Goal: Check status: Check status

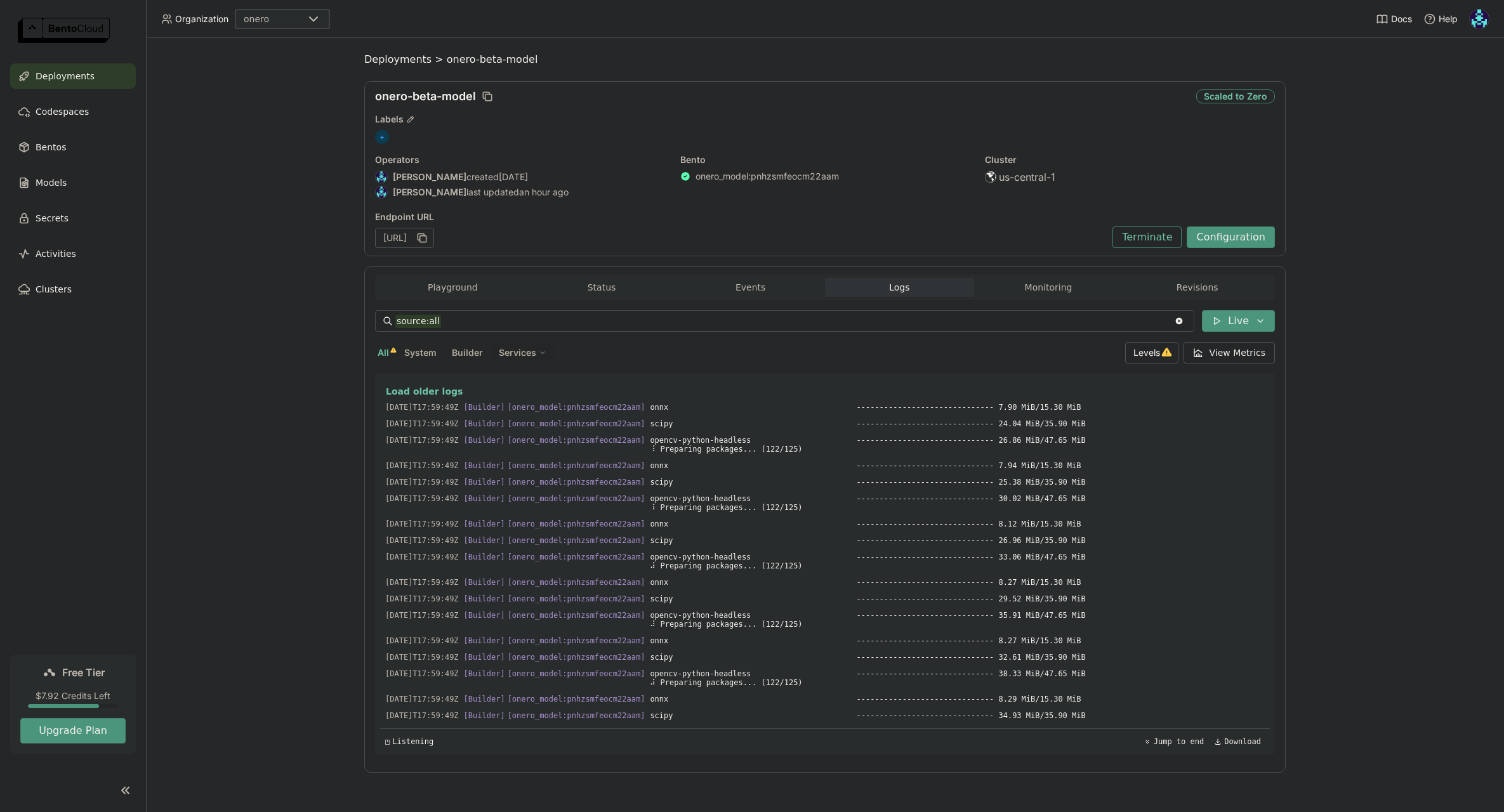
scroll to position [5551, 0]
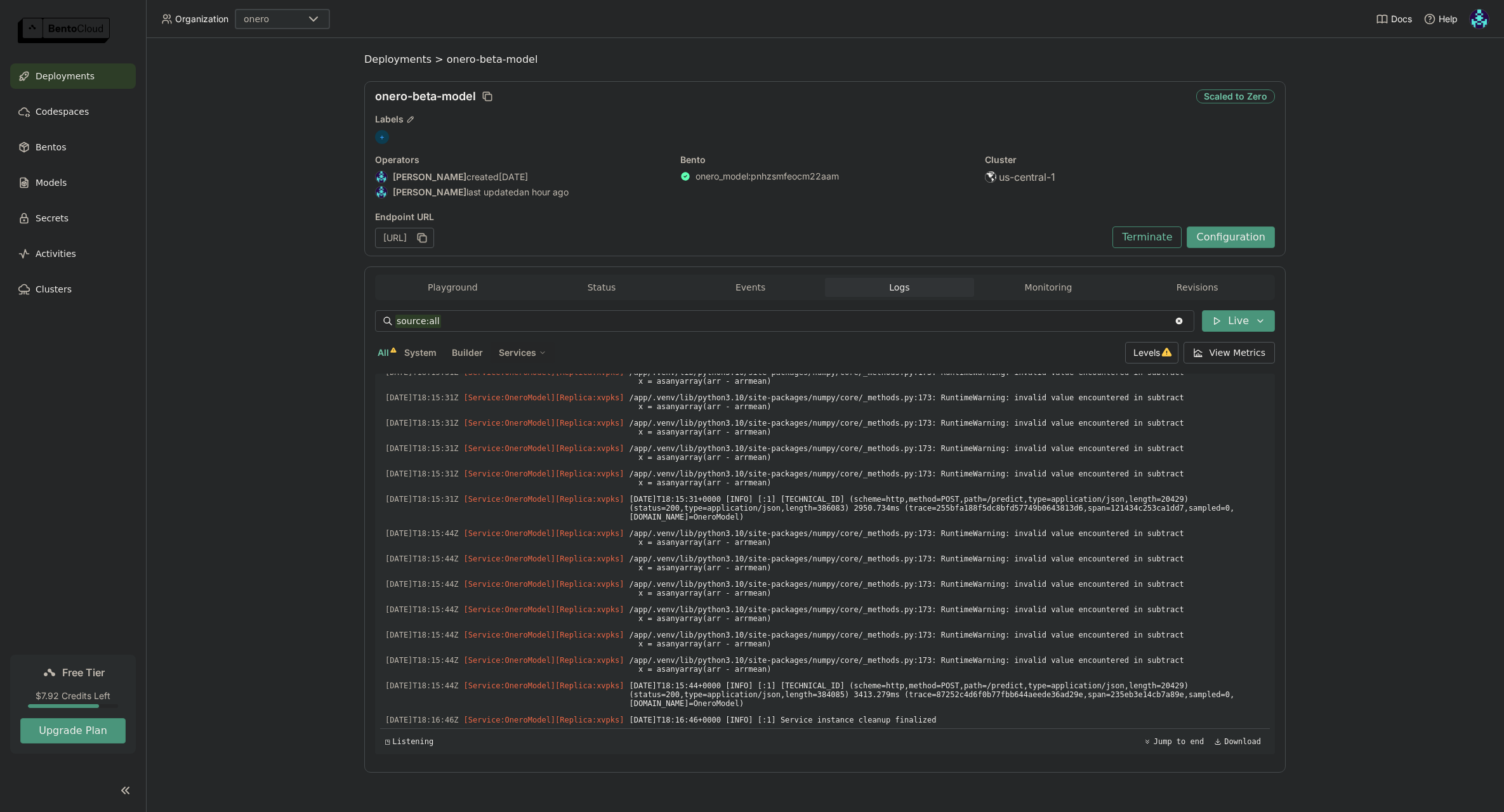
click at [1106, 127] on div "onero-beta-model Scaled to Zero Labels + Operators [PERSON_NAME] created [DATE]…" at bounding box center [825, 169] width 922 height 175
click at [1253, 242] on button "Configuration" at bounding box center [1231, 237] width 88 height 21
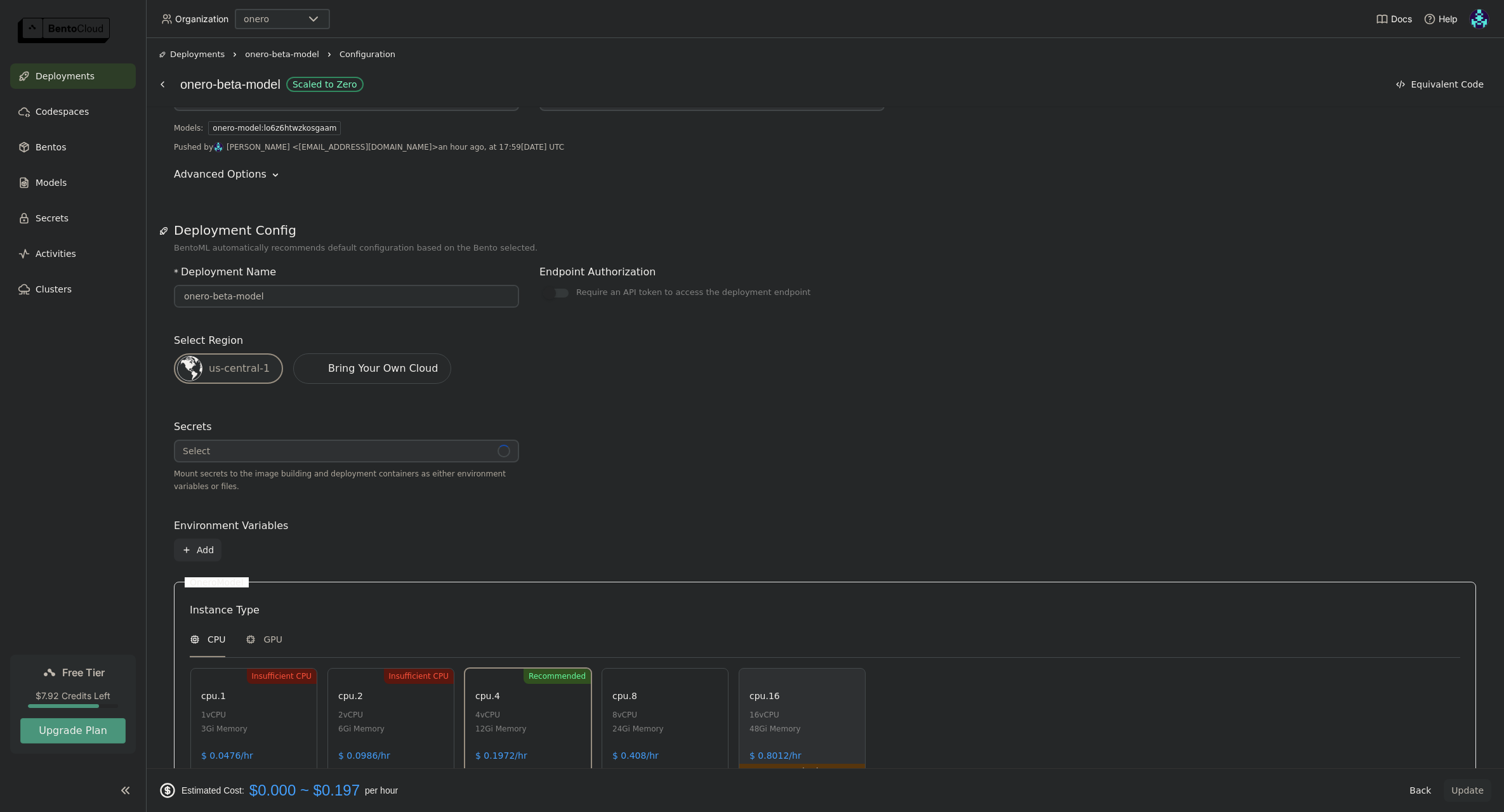
scroll to position [364, 0]
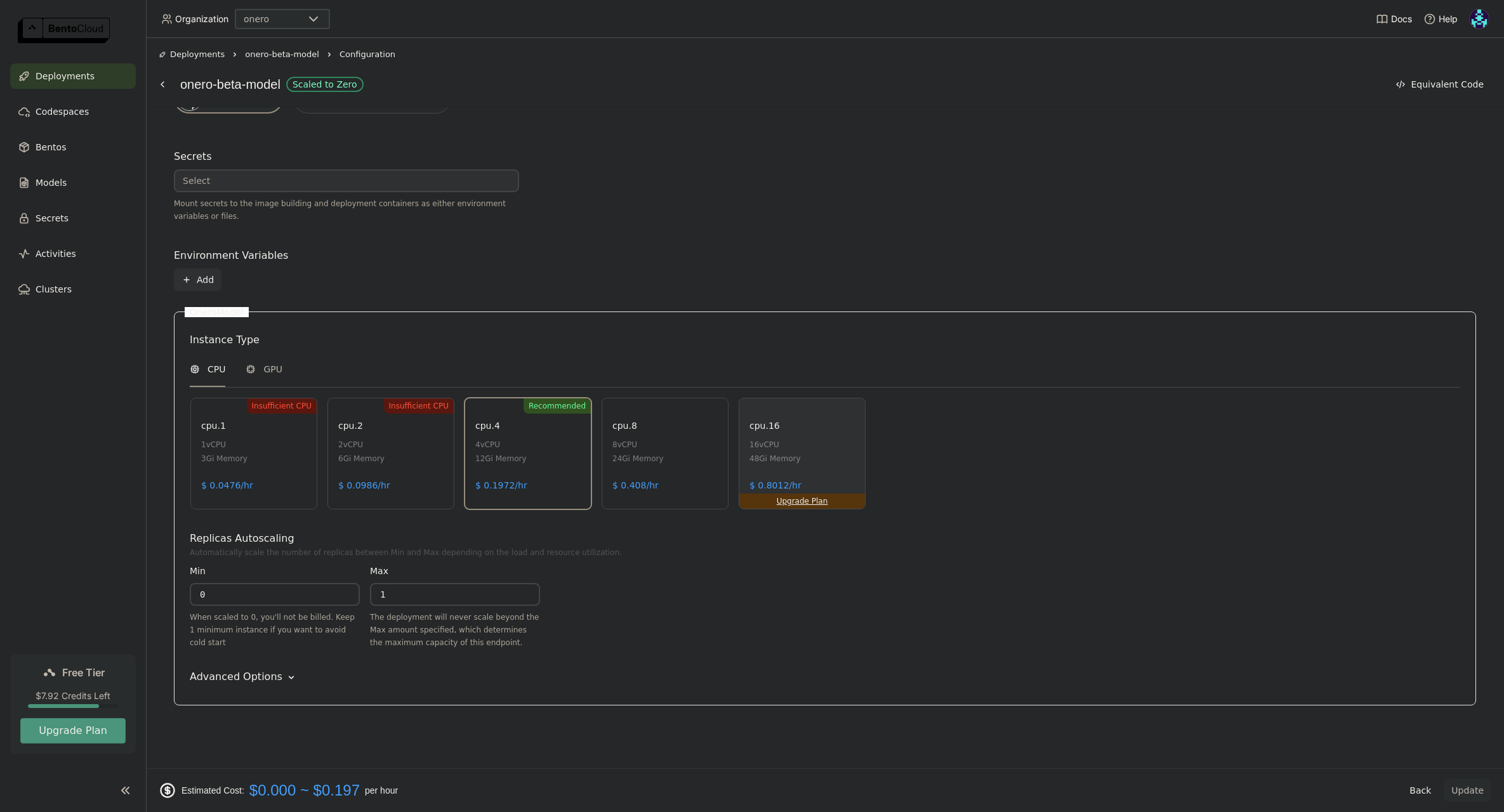
click at [245, 678] on div "Advanced Options" at bounding box center [236, 677] width 93 height 15
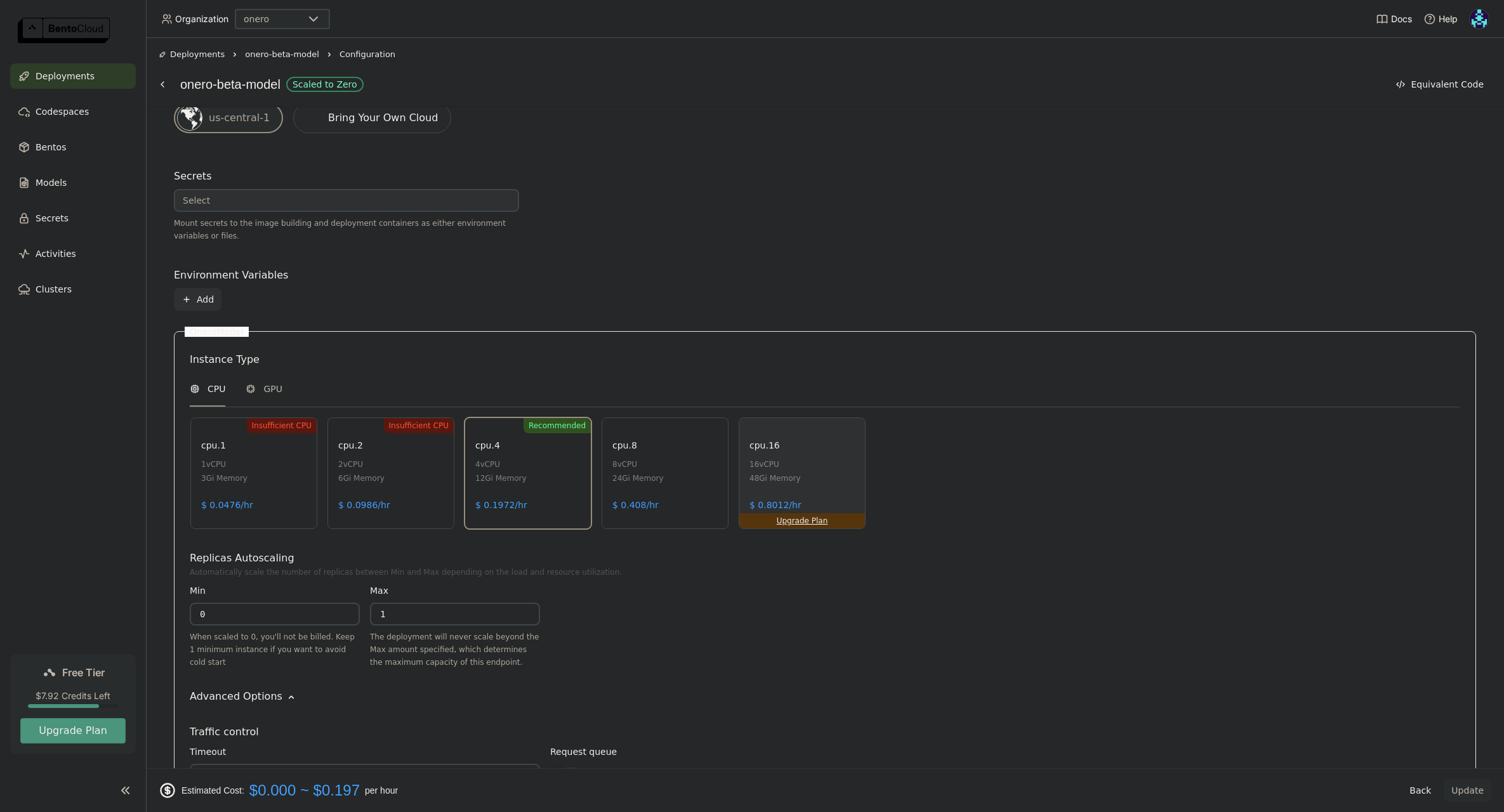
scroll to position [0, 0]
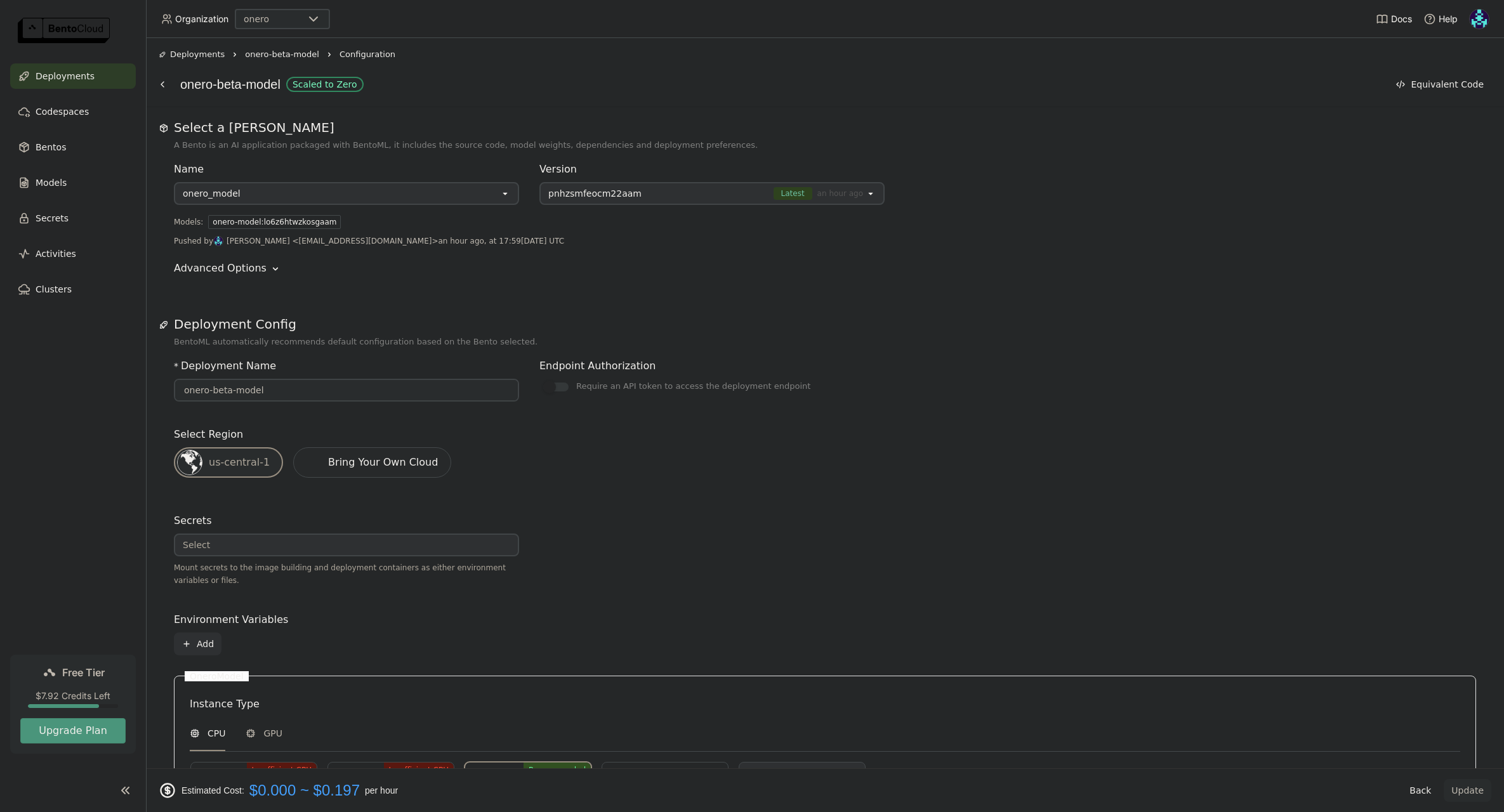
click at [185, 57] on span "Deployments" at bounding box center [197, 54] width 54 height 13
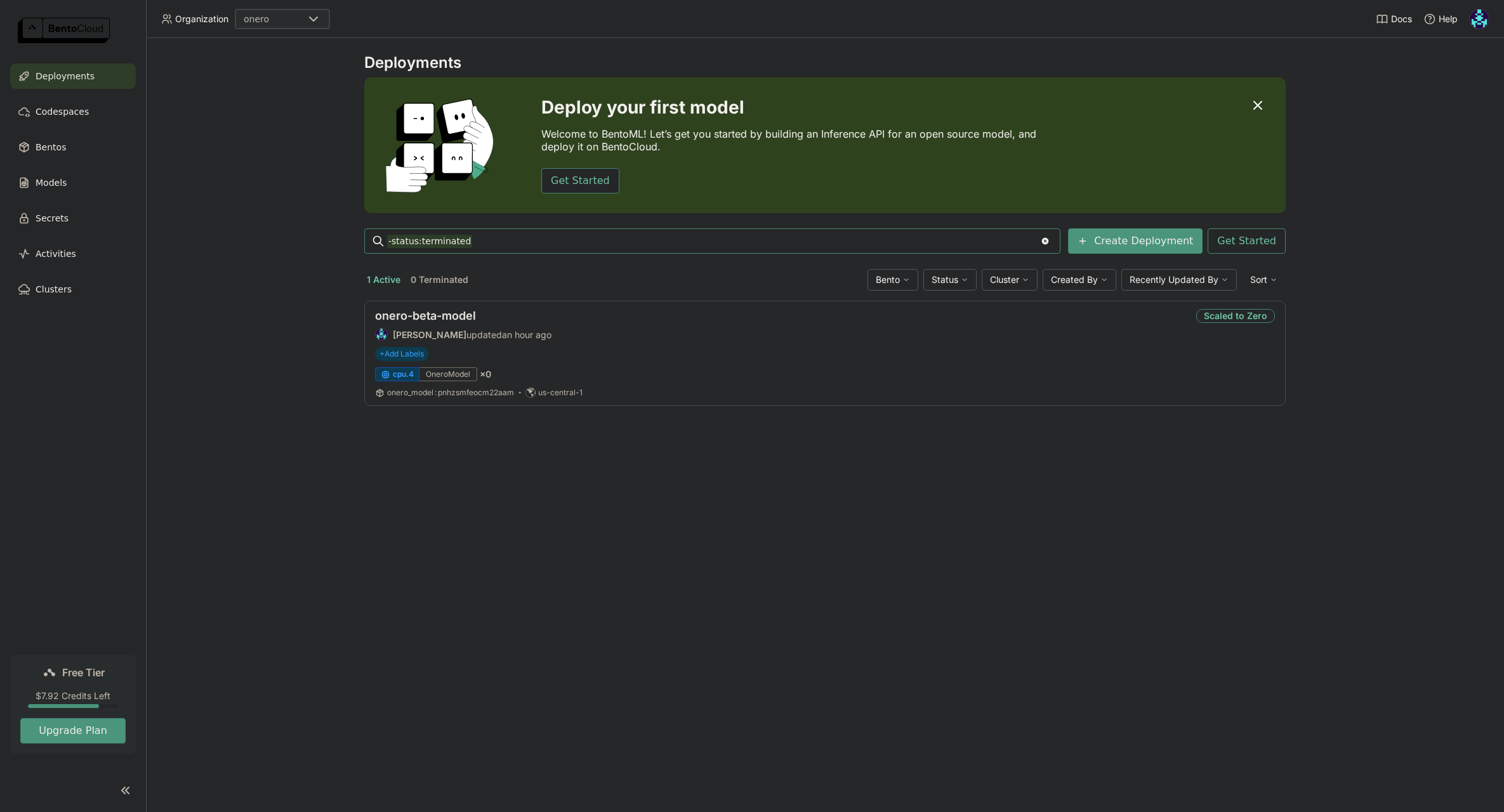
click at [524, 475] on div "Deployments Deploy your first model Welcome to BentoML! Let’s get you started b…" at bounding box center [825, 425] width 1358 height 774
click at [201, 167] on div "Deployments Deploy your first model Welcome to BentoML! Let’s get you started b…" at bounding box center [825, 425] width 1358 height 774
click at [451, 315] on link "onero-beta-model" at bounding box center [425, 316] width 101 height 13
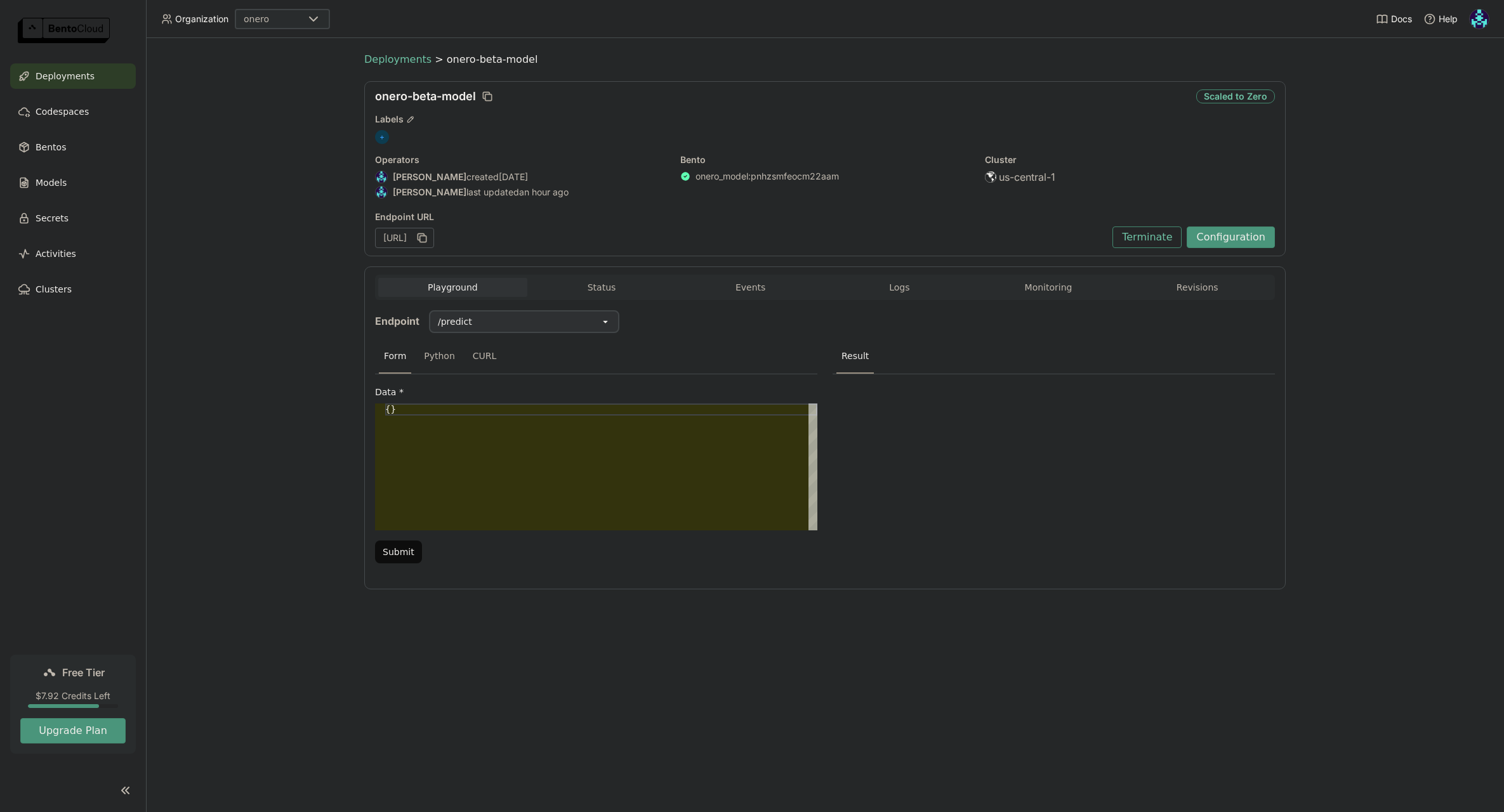
click at [400, 64] on span "Deployments" at bounding box center [398, 59] width 67 height 13
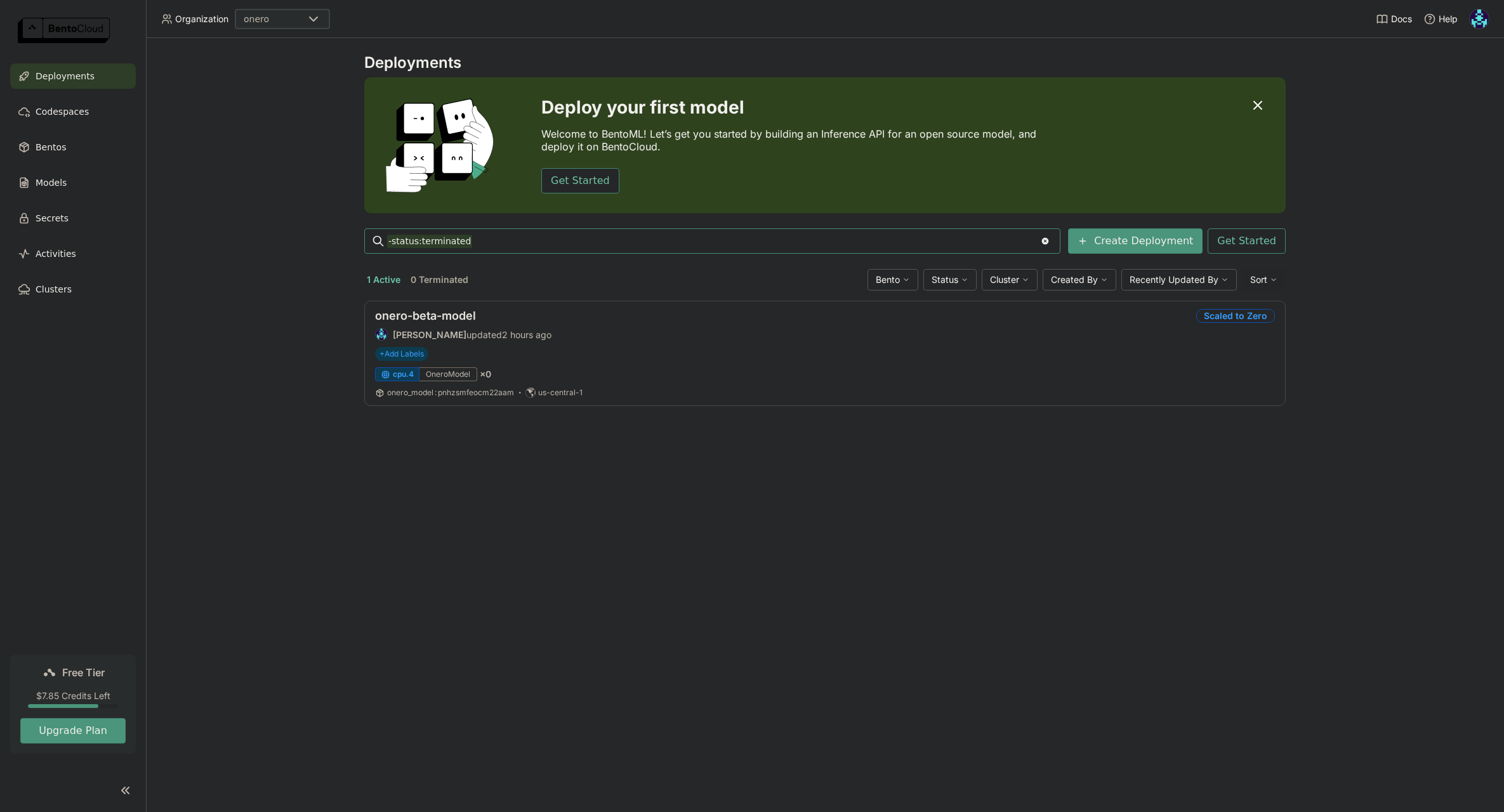
click at [649, 477] on div "Deployments Deploy your first model Welcome to BentoML! Let’s get you started b…" at bounding box center [825, 425] width 1358 height 774
